Goal: Transaction & Acquisition: Purchase product/service

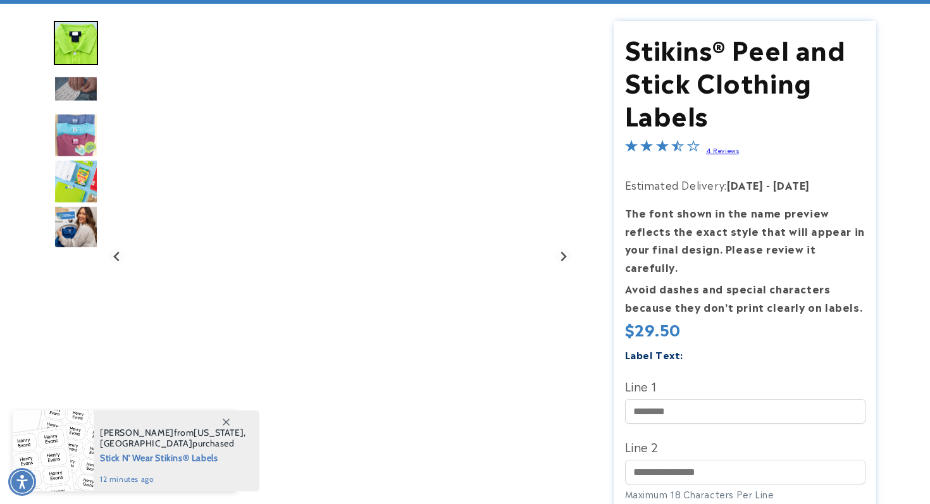
scroll to position [131, 0]
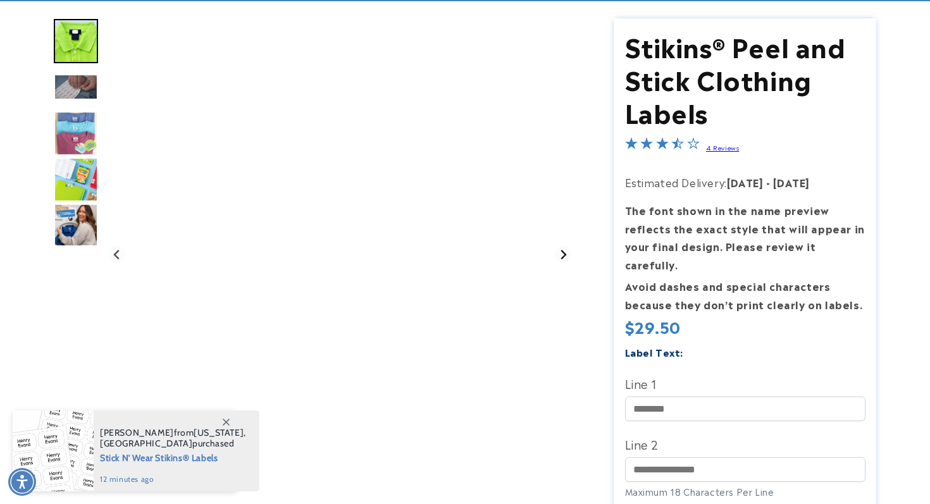
click at [561, 256] on icon "Next slide" at bounding box center [563, 255] width 10 height 10
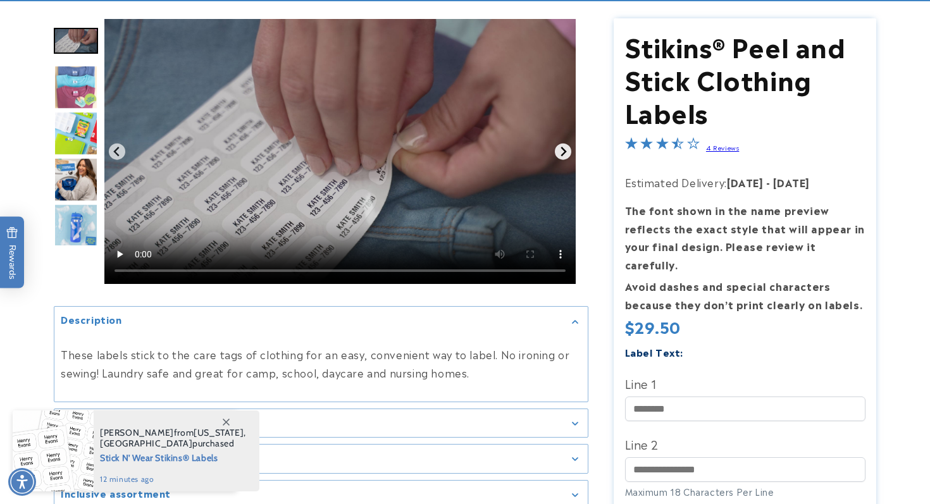
click at [563, 148] on icon "Next slide" at bounding box center [563, 151] width 6 height 9
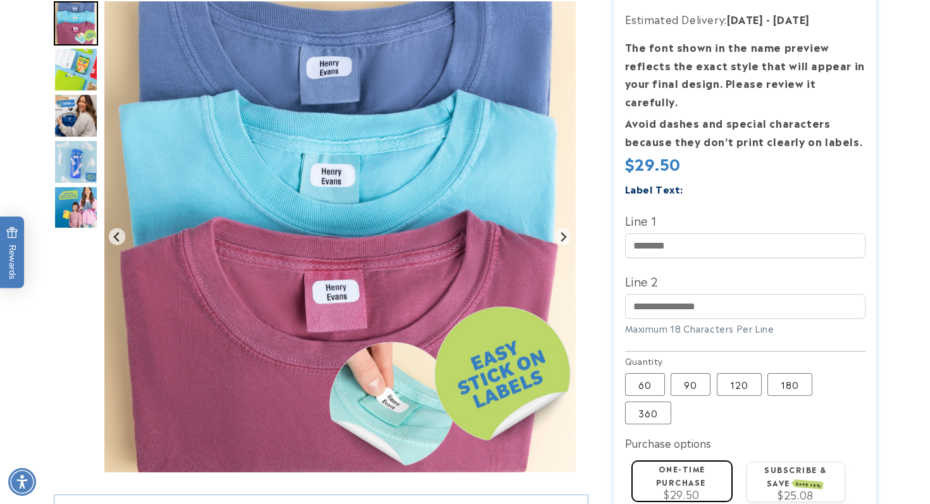
scroll to position [302, 0]
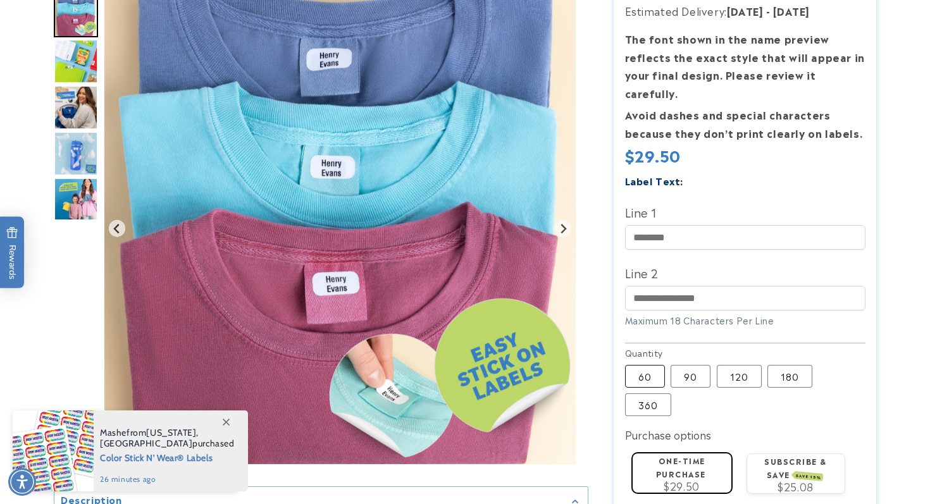
click at [646, 365] on label "60 Variant sold out or unavailable" at bounding box center [645, 376] width 40 height 23
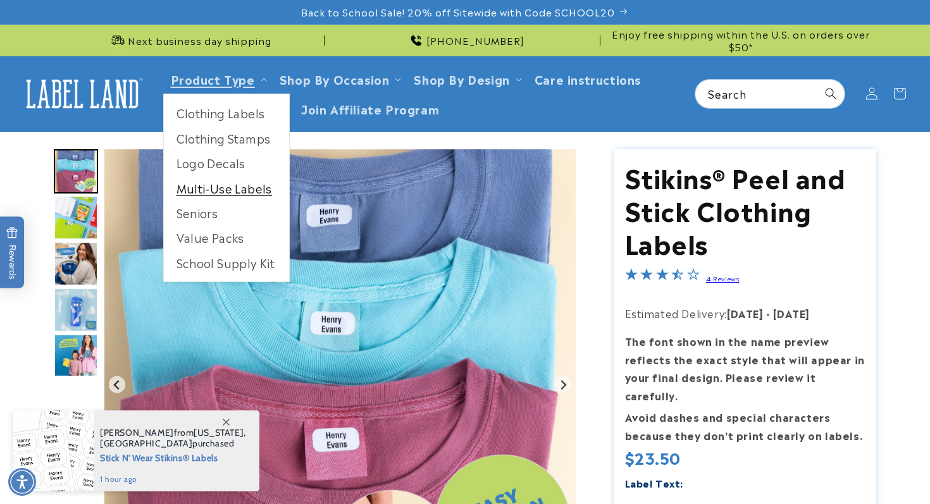
click at [221, 188] on link "Multi-Use Labels" at bounding box center [226, 188] width 125 height 25
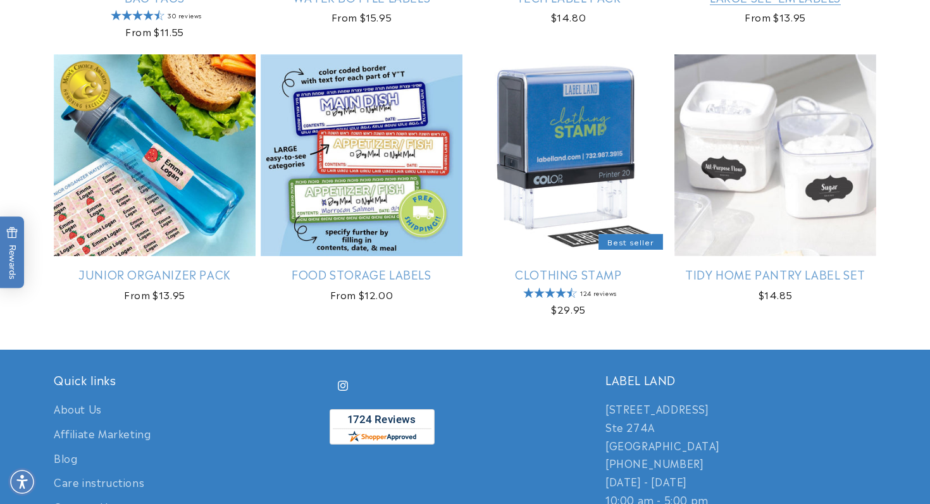
scroll to position [1329, 0]
